Goal: Check status: Check status

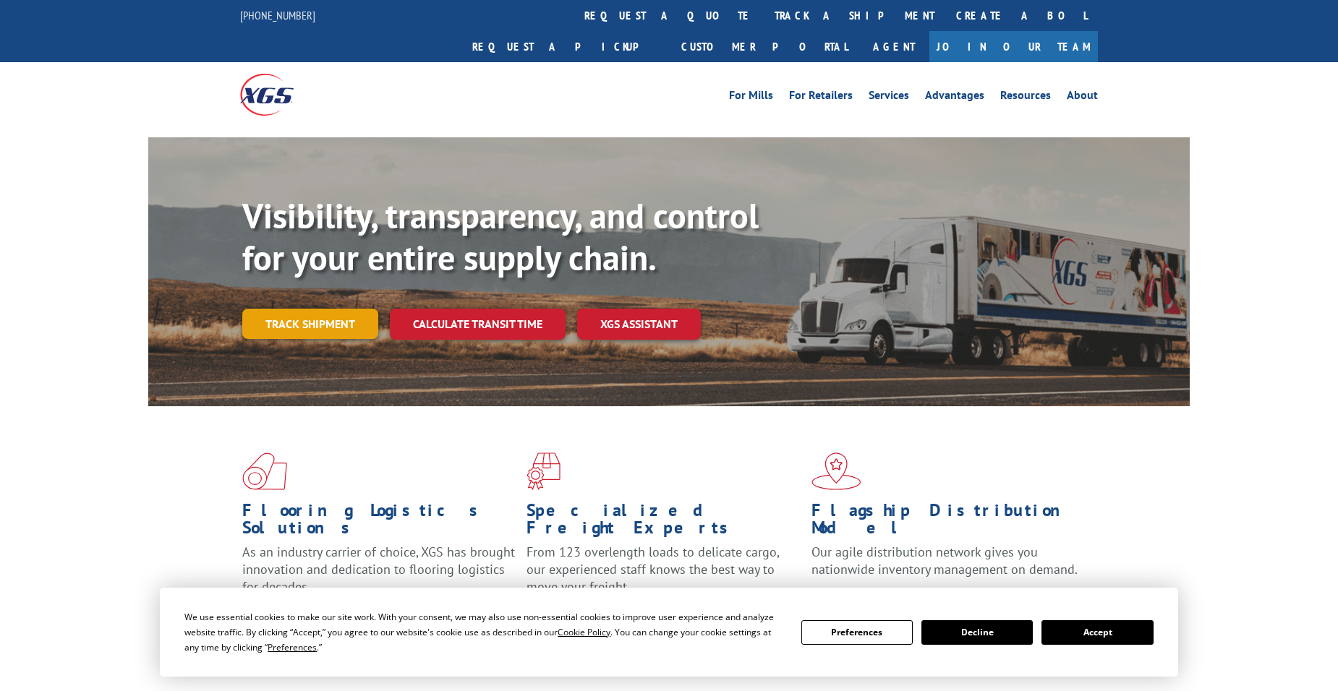
click at [310, 309] on link "Track shipment" at bounding box center [310, 324] width 136 height 30
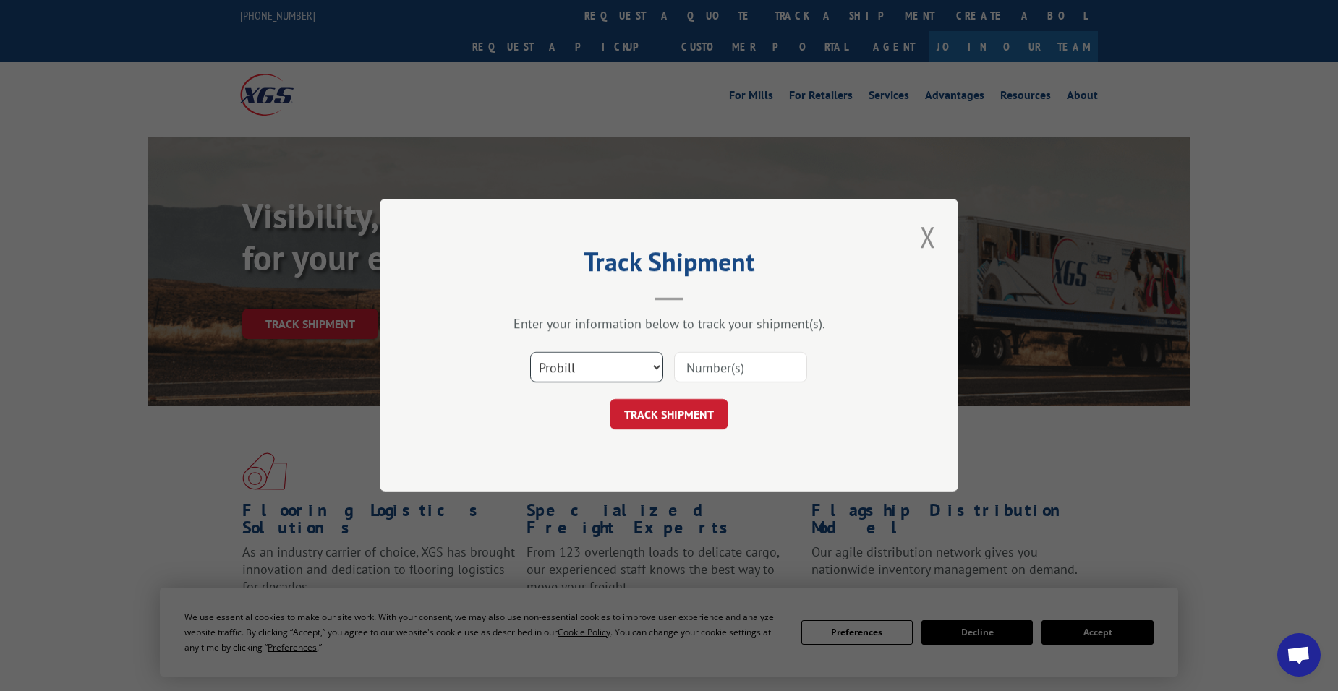
click at [642, 373] on select "Select category... Probill BOL PO" at bounding box center [596, 368] width 133 height 30
select select "bol"
click at [530, 353] on select "Select category... Probill BOL PO" at bounding box center [596, 368] width 133 height 30
click at [702, 370] on input at bounding box center [740, 368] width 133 height 30
paste input "50861535"
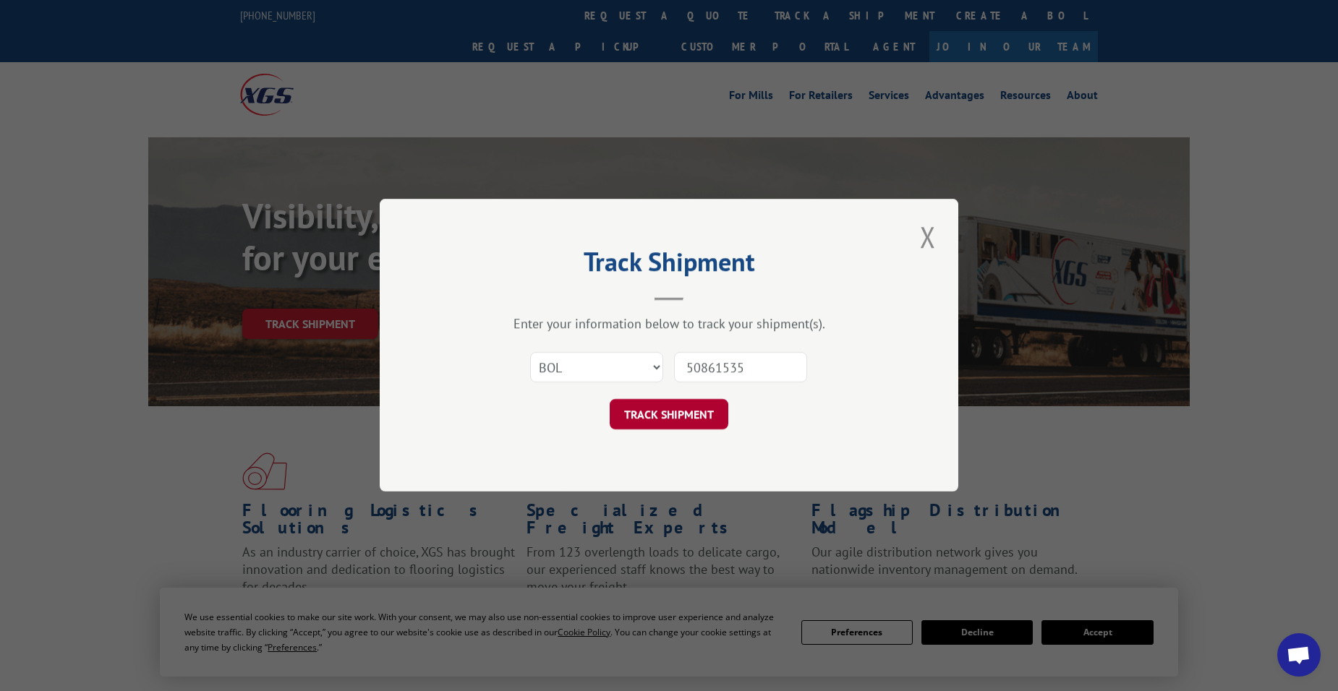
type input "50861535"
click at [664, 413] on button "TRACK SHIPMENT" at bounding box center [669, 415] width 119 height 30
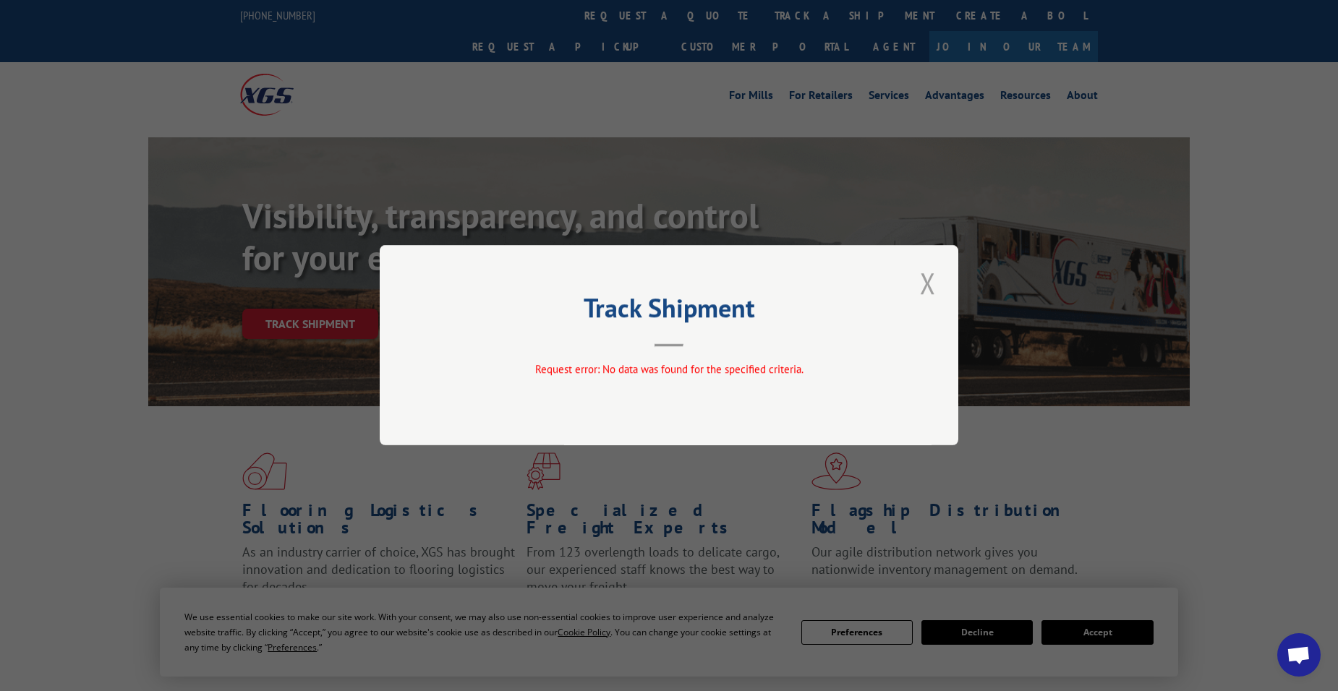
click at [929, 281] on button "Close modal" at bounding box center [928, 283] width 25 height 40
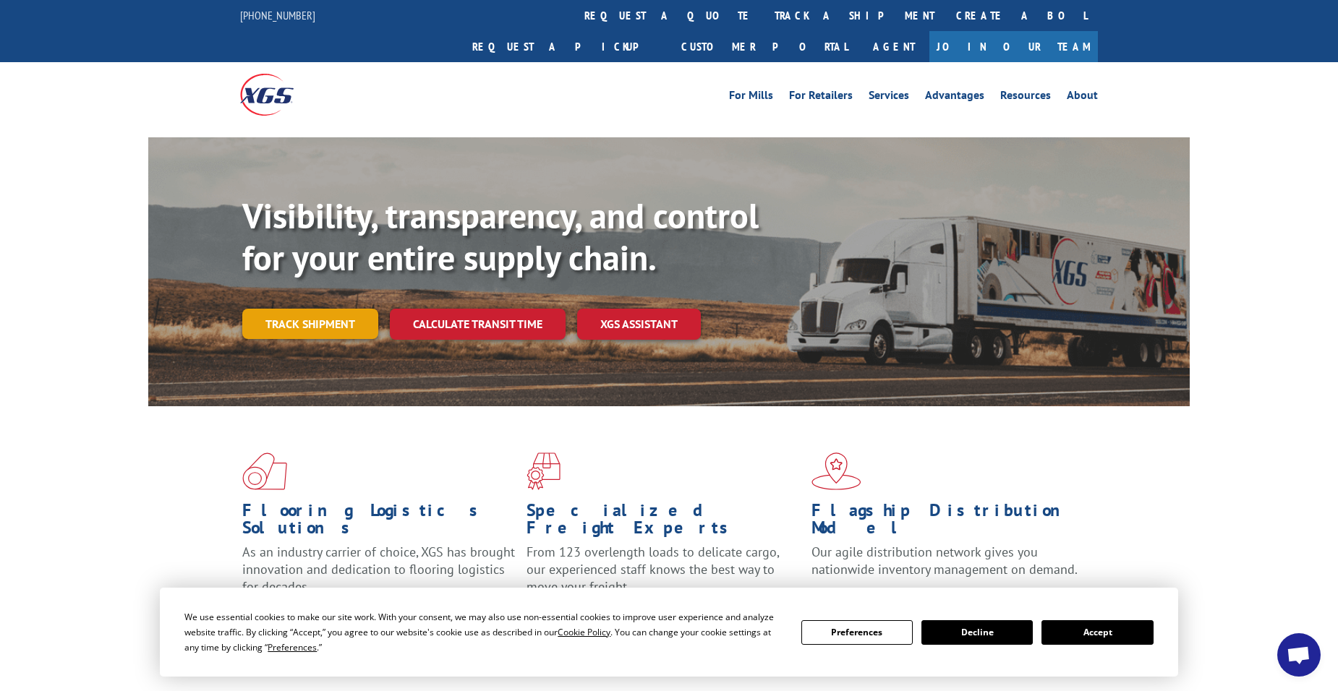
click at [310, 309] on link "Track shipment" at bounding box center [310, 324] width 136 height 30
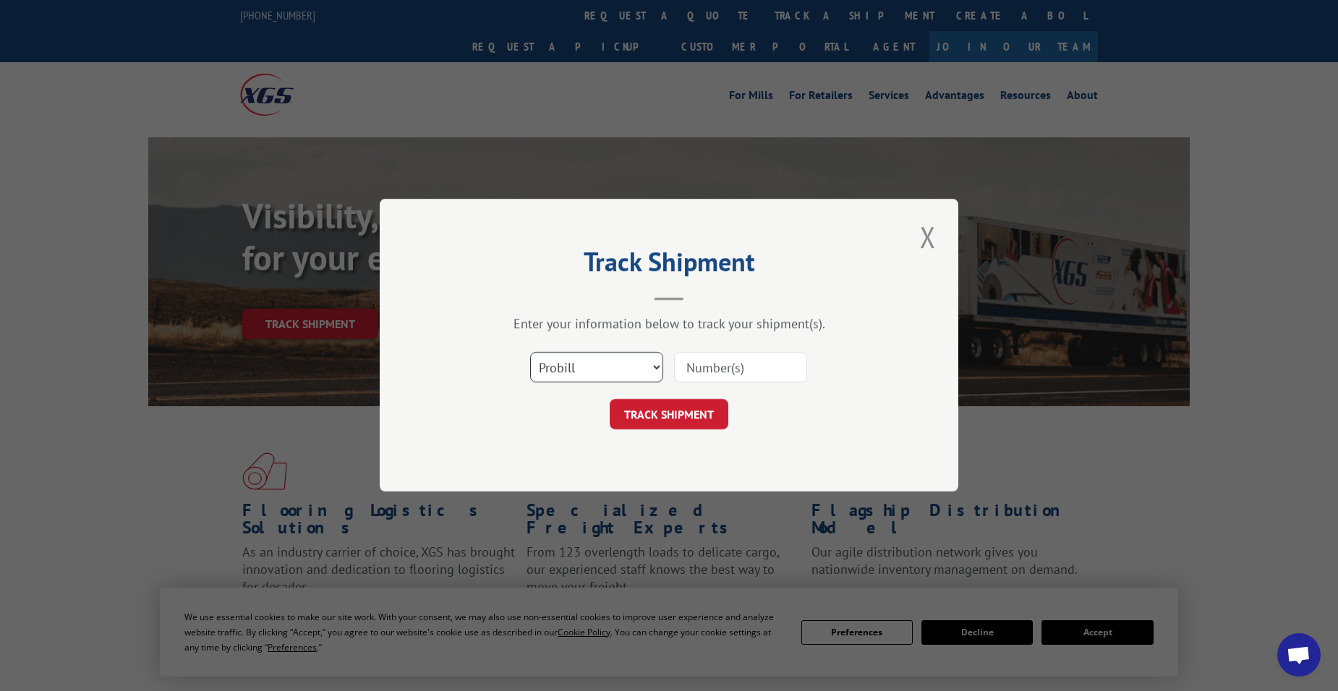
click at [659, 375] on select "Select category... Probill BOL PO" at bounding box center [596, 368] width 133 height 30
select select "bol"
click at [530, 353] on select "Select category... Probill BOL PO" at bounding box center [596, 368] width 133 height 30
drag, startPoint x: 720, startPoint y: 365, endPoint x: 711, endPoint y: 393, distance: 28.8
click at [711, 393] on form "Select category... Probill BOL PO TRACK SHIPMENT" at bounding box center [669, 387] width 434 height 86
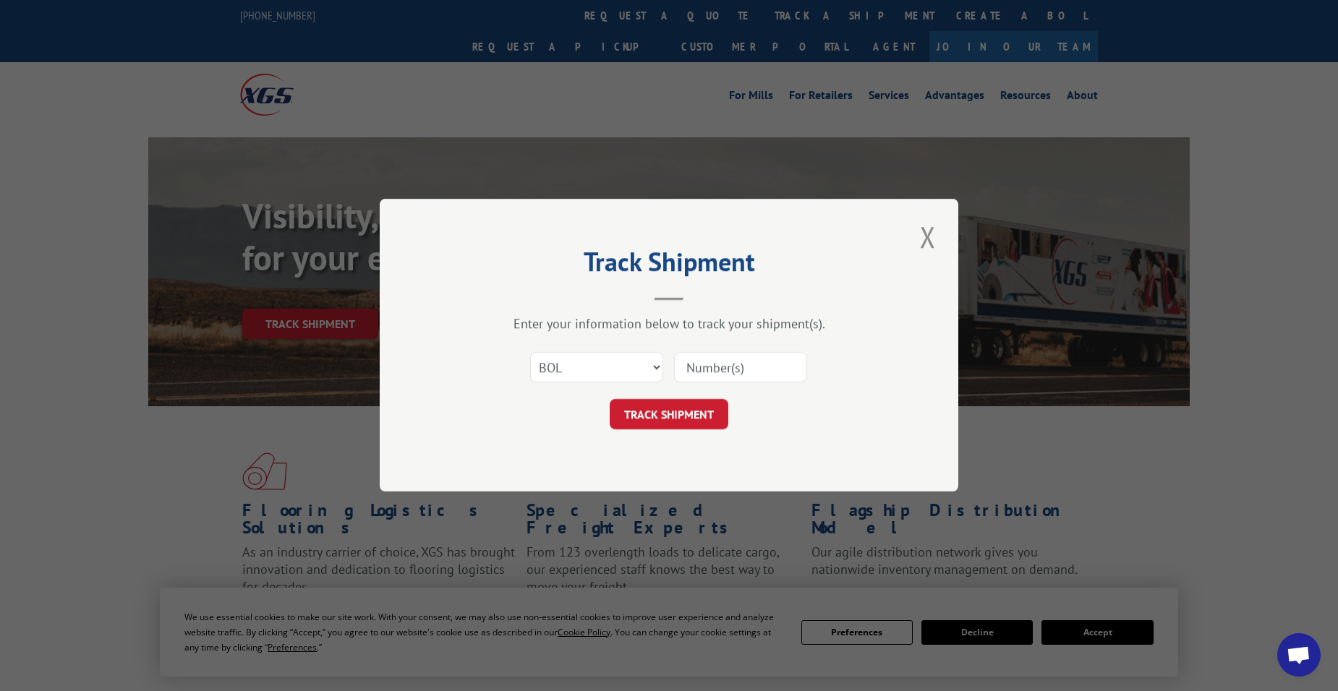
paste input "50861535"
type input "50861535"
click at [657, 419] on button "TRACK SHIPMENT" at bounding box center [669, 415] width 119 height 30
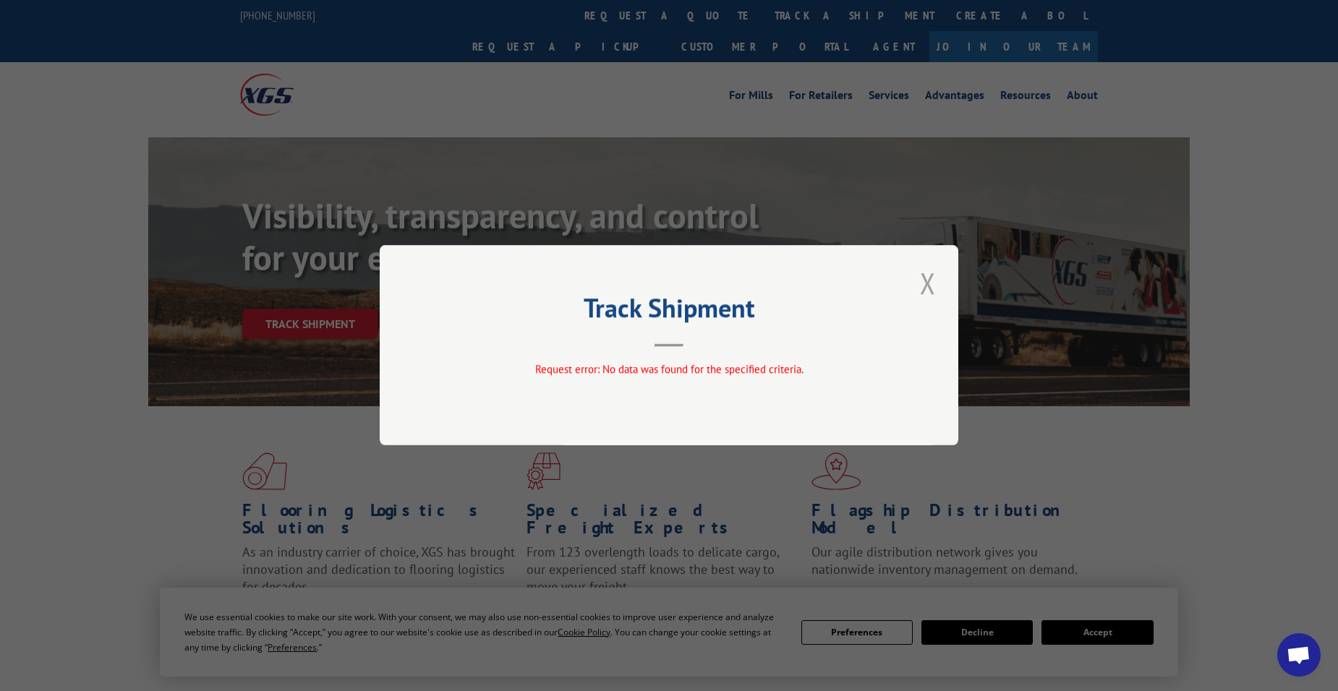
click at [934, 291] on button "Close modal" at bounding box center [928, 283] width 25 height 40
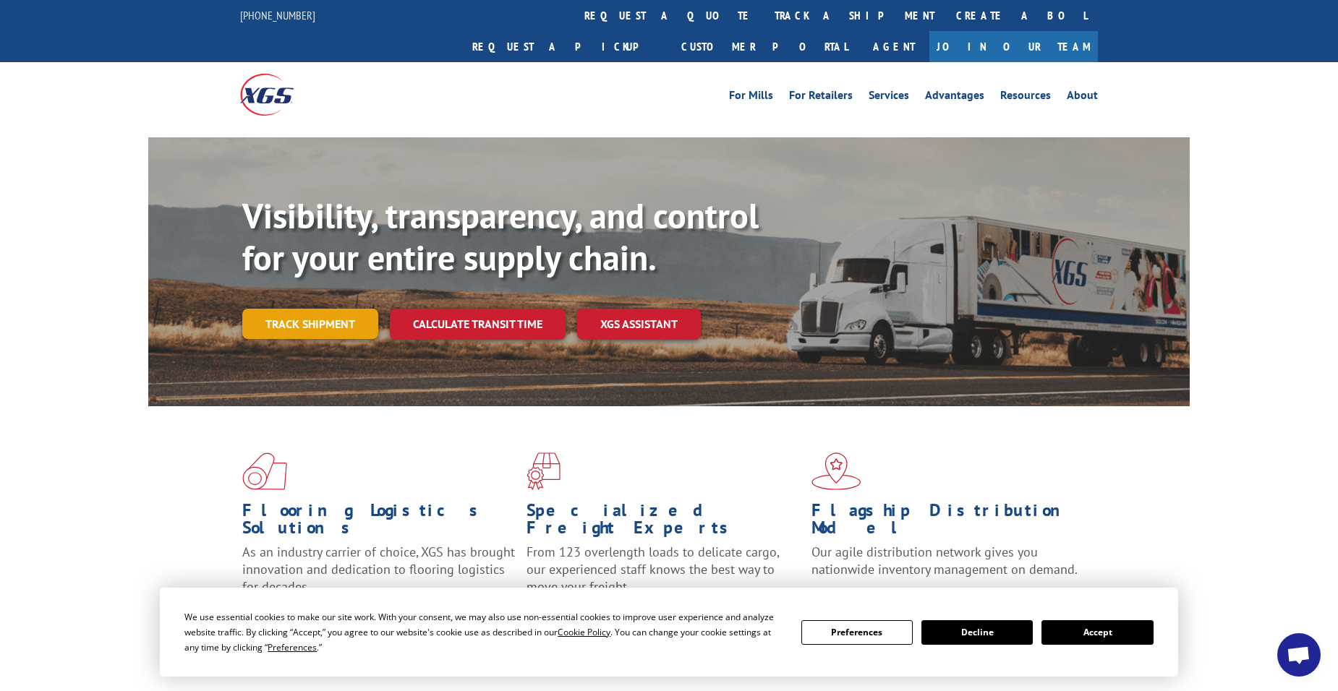
click at [321, 309] on link "Track shipment" at bounding box center [310, 324] width 136 height 30
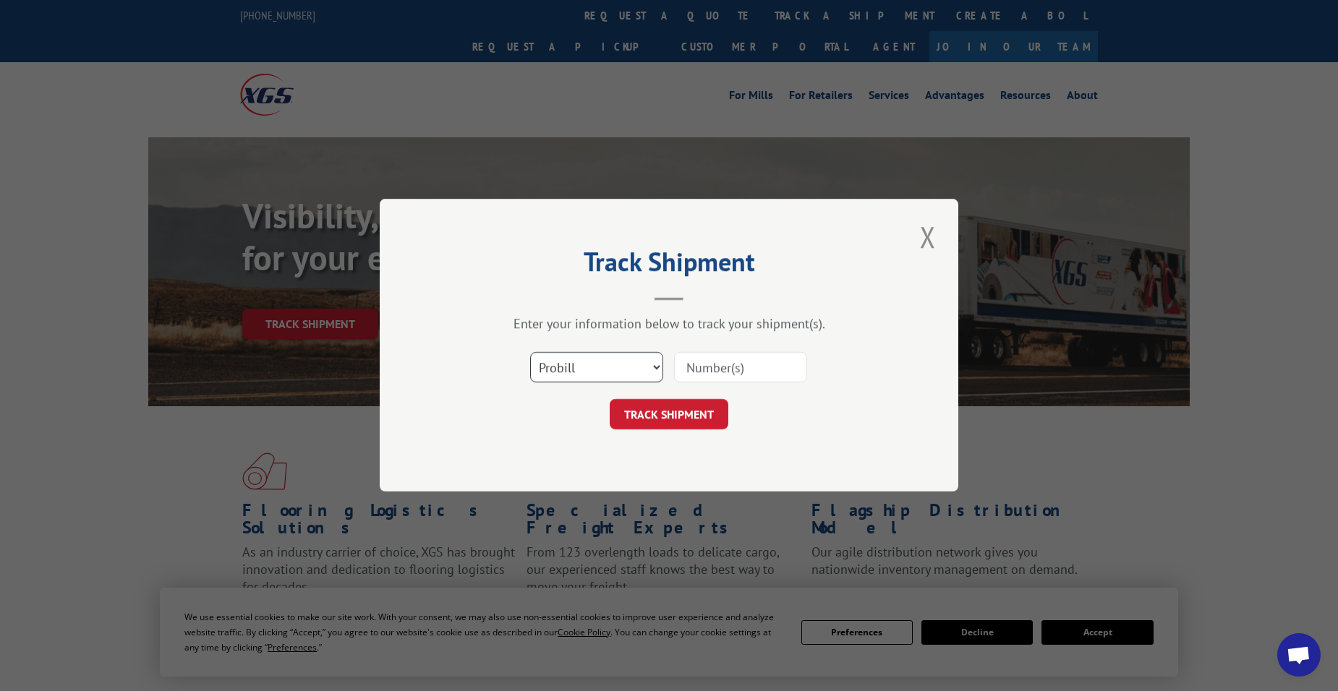
click at [656, 375] on select "Select category... Probill BOL PO" at bounding box center [596, 368] width 133 height 30
select select "bol"
click at [530, 353] on select "Select category... Probill BOL PO" at bounding box center [596, 368] width 133 height 30
click at [705, 374] on input at bounding box center [740, 368] width 133 height 30
click at [592, 464] on div "Track Shipment Enter your information below to track your shipment(s). Select c…" at bounding box center [669, 345] width 579 height 293
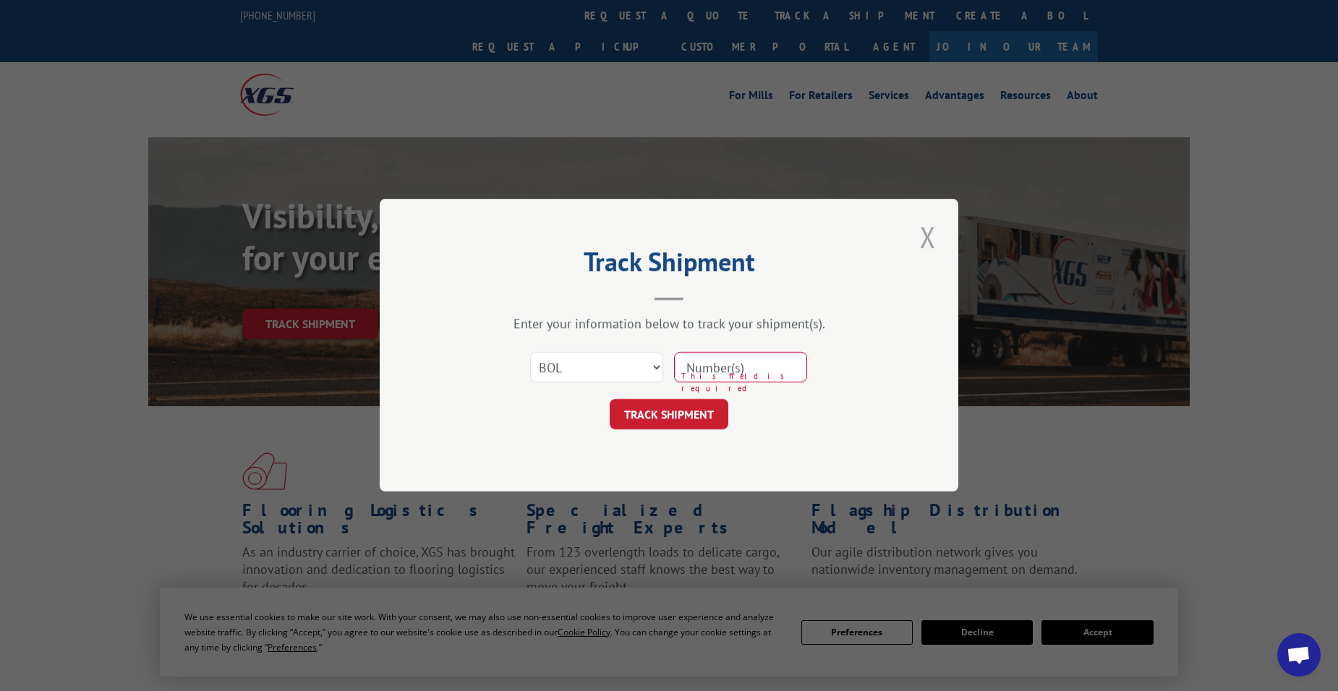
click at [931, 244] on button "Close modal" at bounding box center [928, 237] width 25 height 40
